Goal: Book appointment/travel/reservation

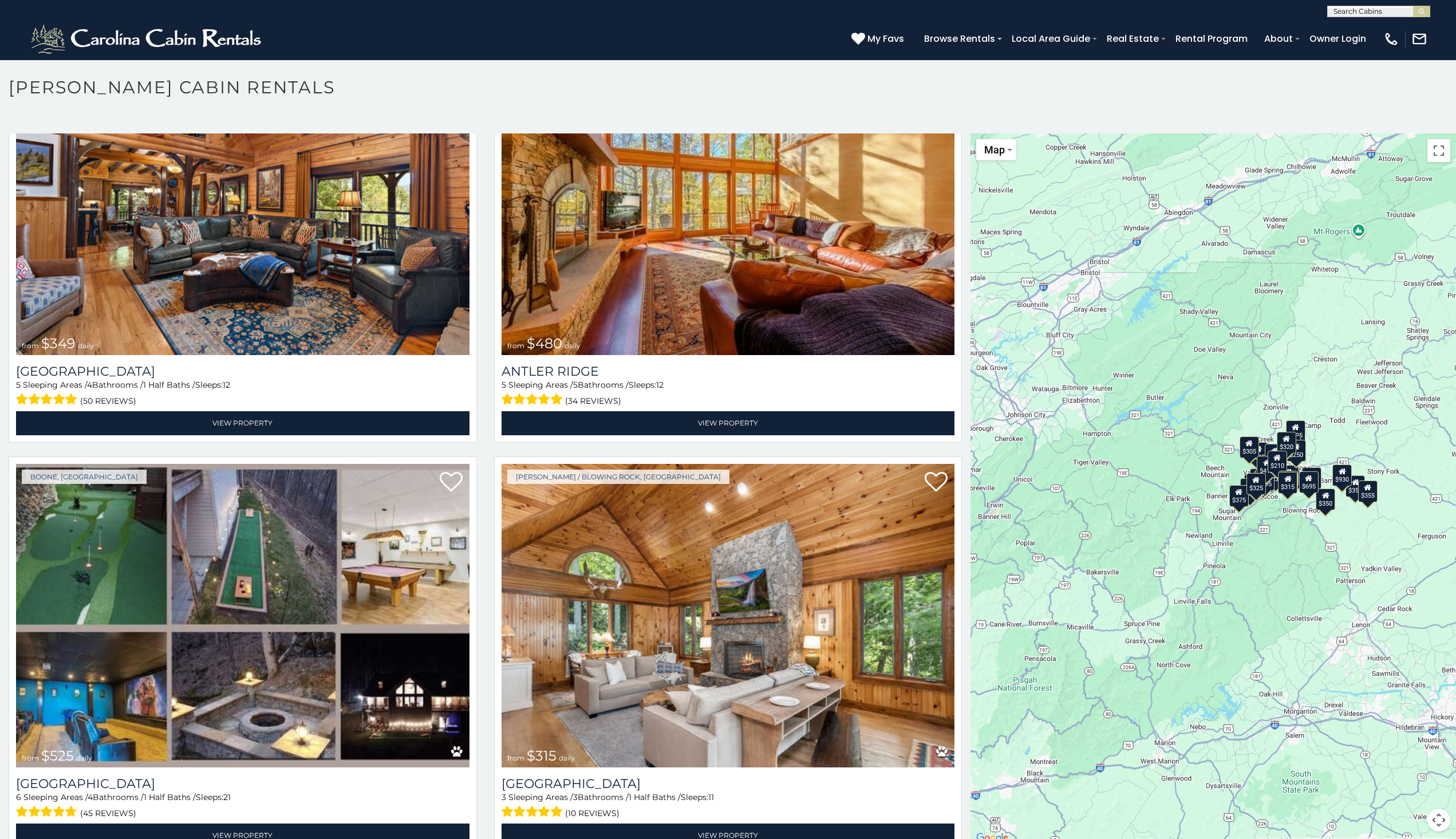
scroll to position [7, 0]
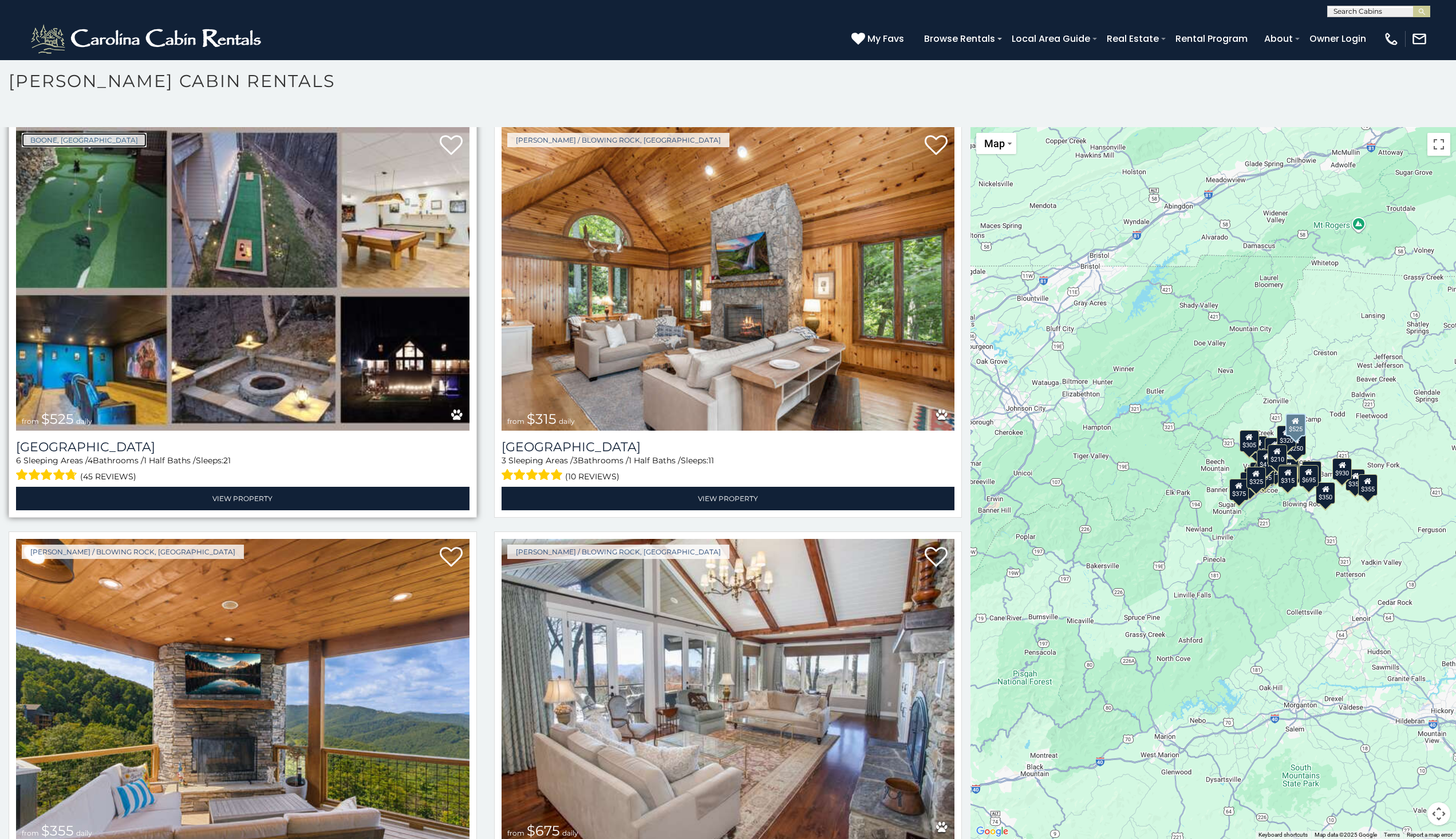
click at [25, 133] on link "Boone, [GEOGRAPHIC_DATA]" at bounding box center [83, 140] width 125 height 14
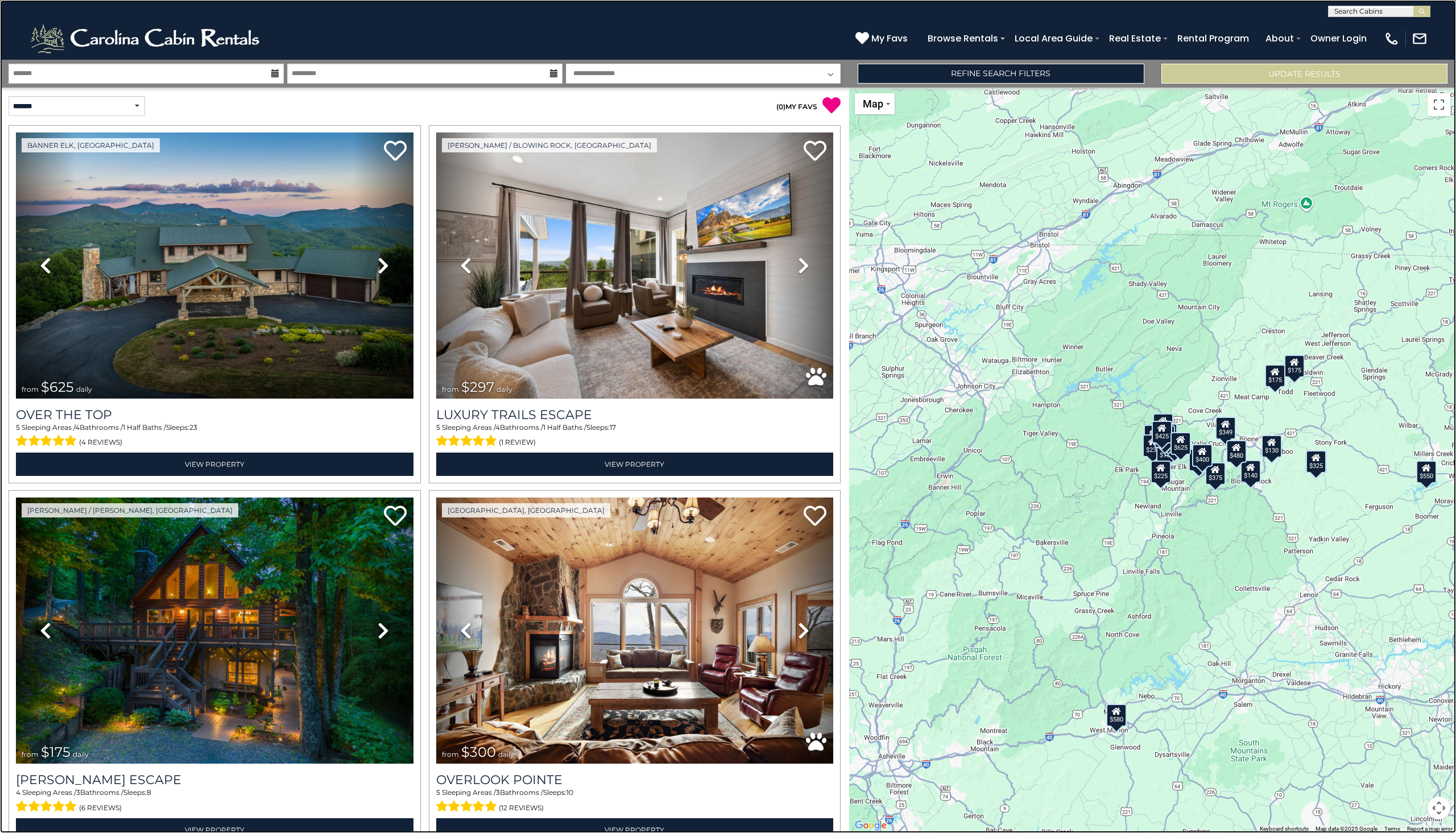
click at [74, 254] on link at bounding box center [728, 416] width 1456 height 833
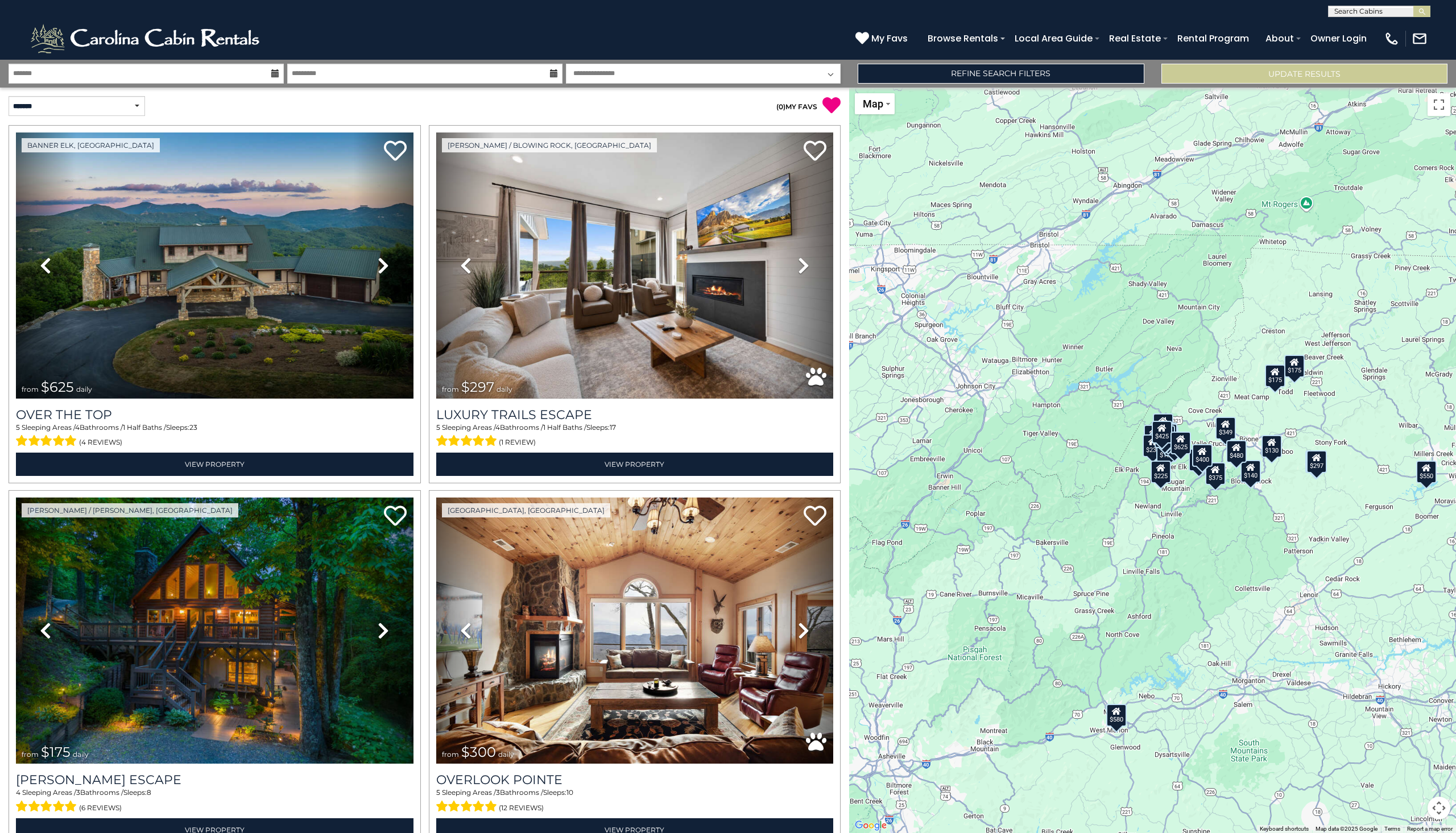
scroll to position [724, 0]
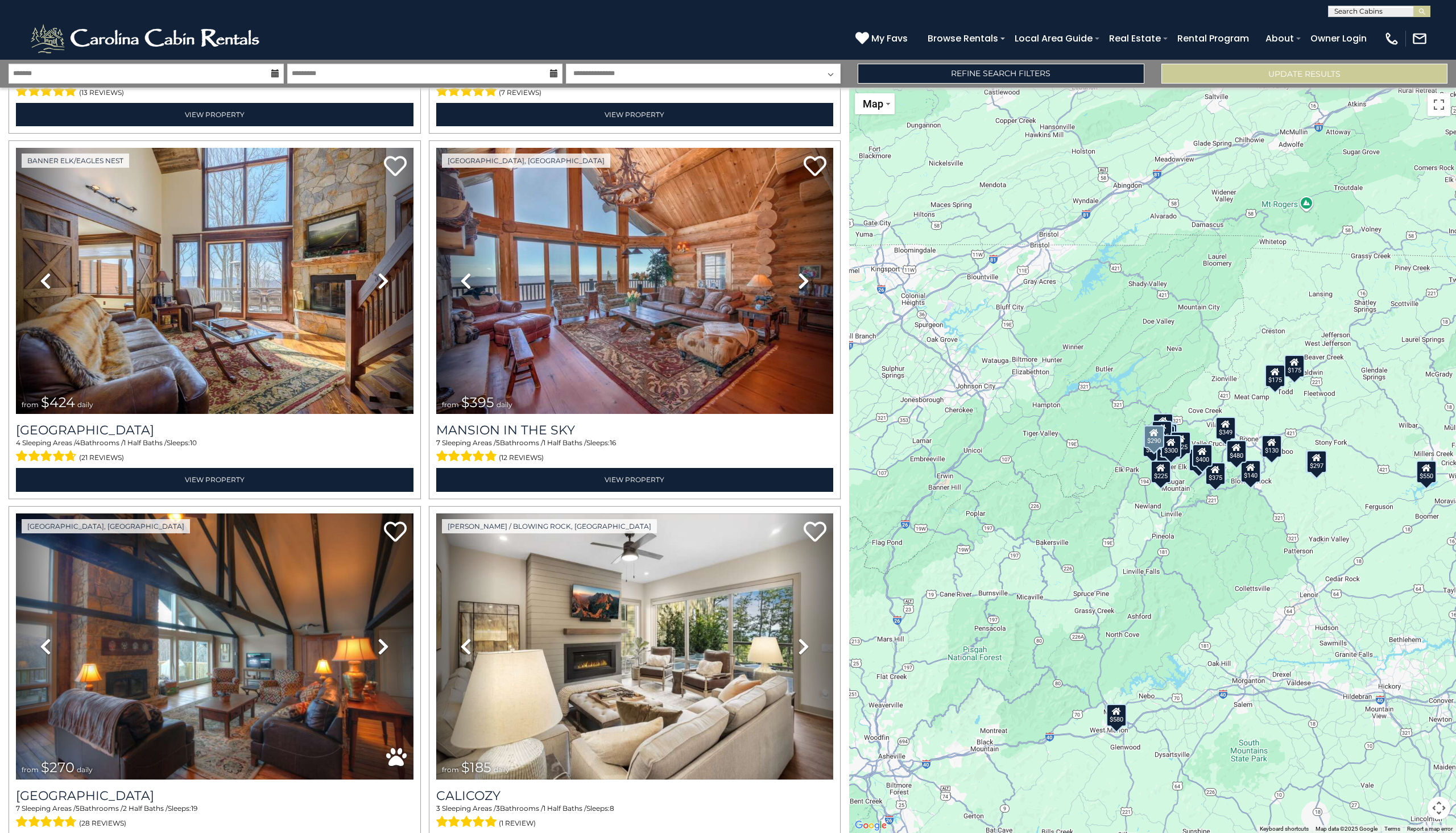
scroll to position [1096, 0]
